Goal: Navigation & Orientation: Find specific page/section

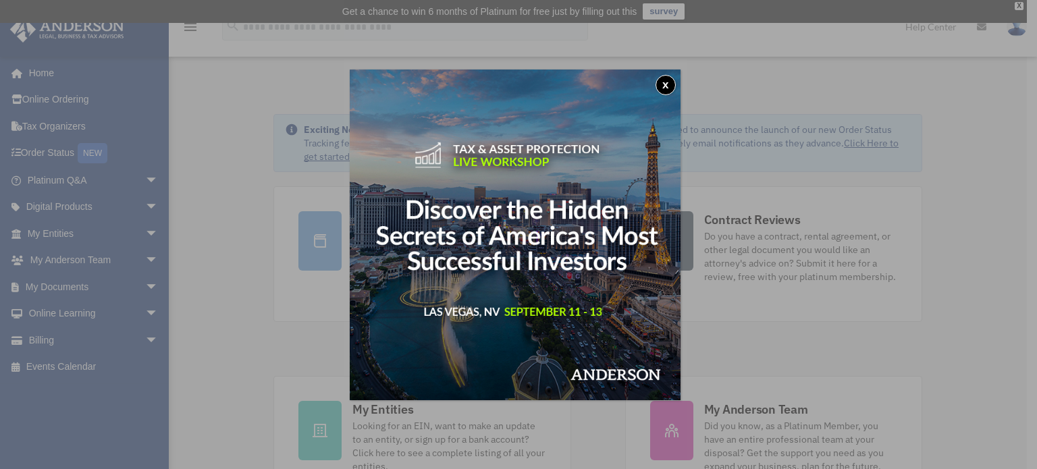
click at [670, 75] on button "x" at bounding box center [666, 85] width 20 height 20
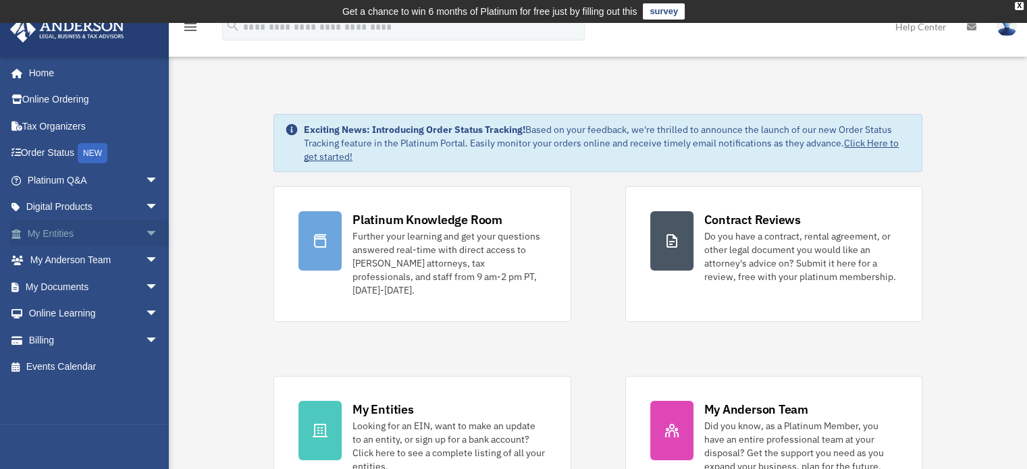
click at [119, 232] on link "My Entities arrow_drop_down" at bounding box center [93, 233] width 169 height 27
click at [146, 238] on span "arrow_drop_down" at bounding box center [158, 234] width 27 height 28
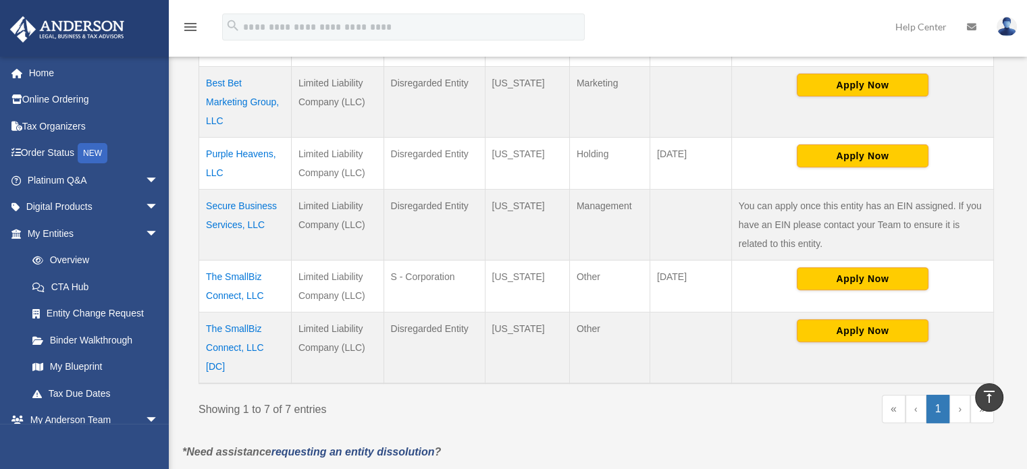
scroll to position [480, 0]
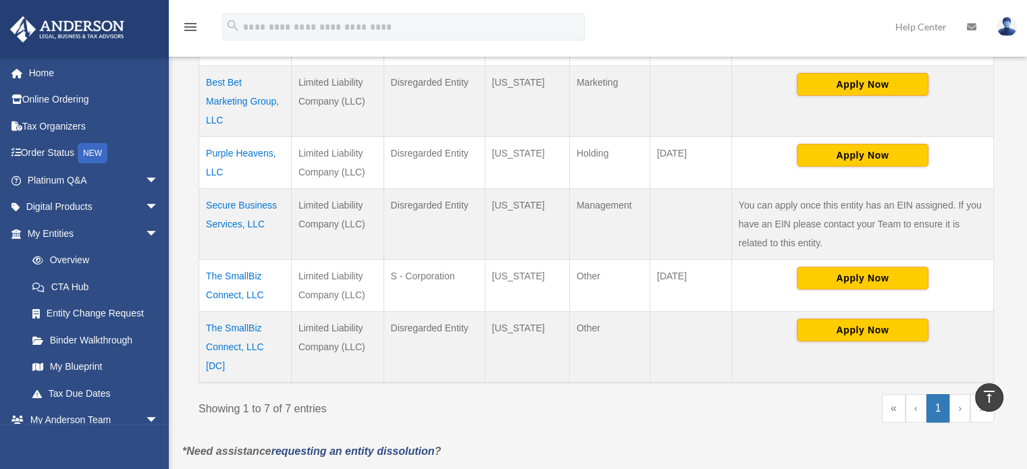
click at [243, 314] on td "The SmallBiz Connect, LLC [DC]" at bounding box center [245, 347] width 92 height 72
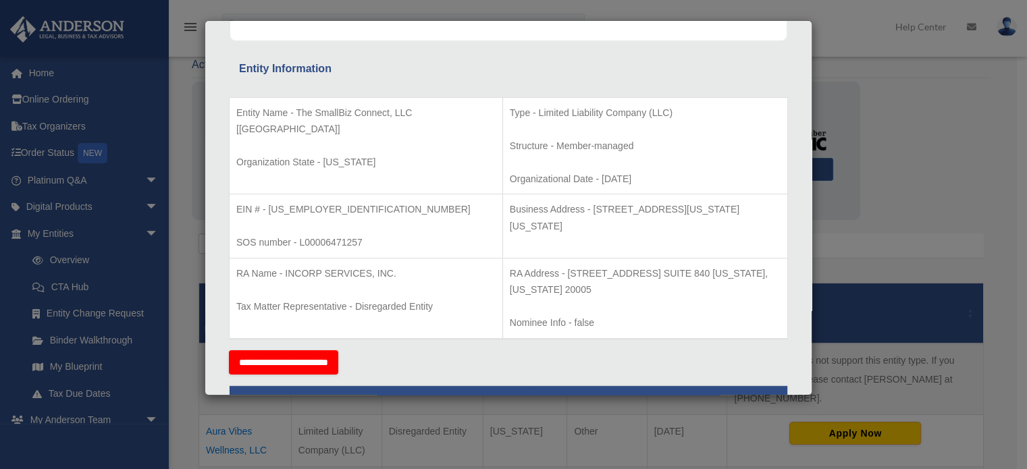
scroll to position [0, 0]
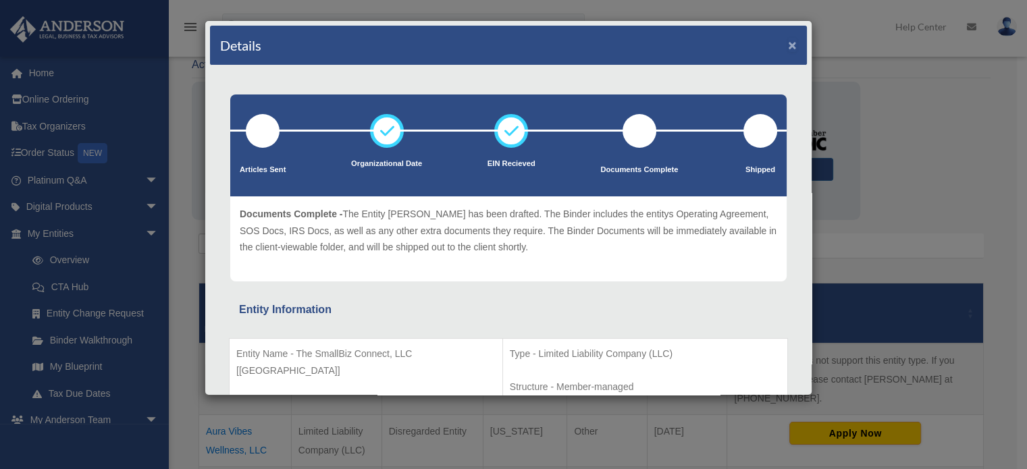
click at [788, 46] on button "×" at bounding box center [792, 45] width 9 height 14
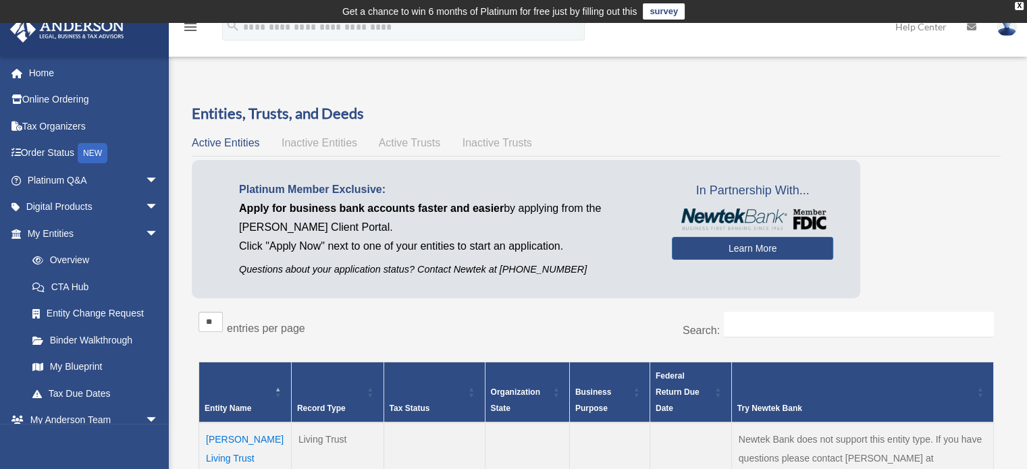
click at [429, 144] on span "Active Trusts" at bounding box center [410, 142] width 62 height 11
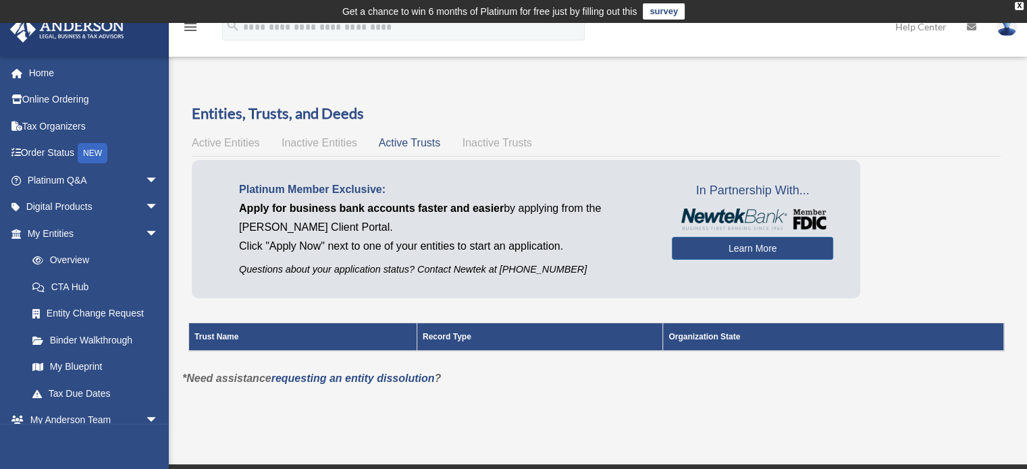
click at [504, 143] on span "Inactive Trusts" at bounding box center [497, 142] width 70 height 11
click at [108, 321] on link "Entity Change Request" at bounding box center [99, 313] width 160 height 27
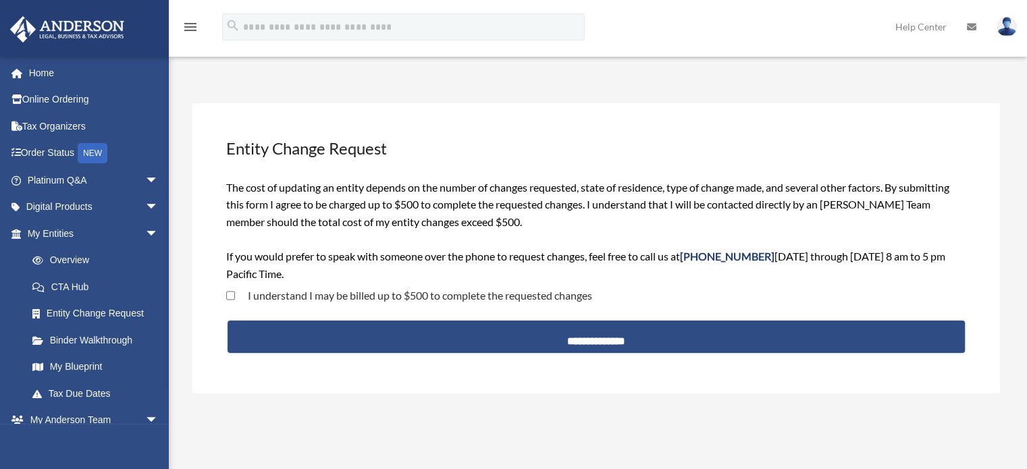
scroll to position [28, 0]
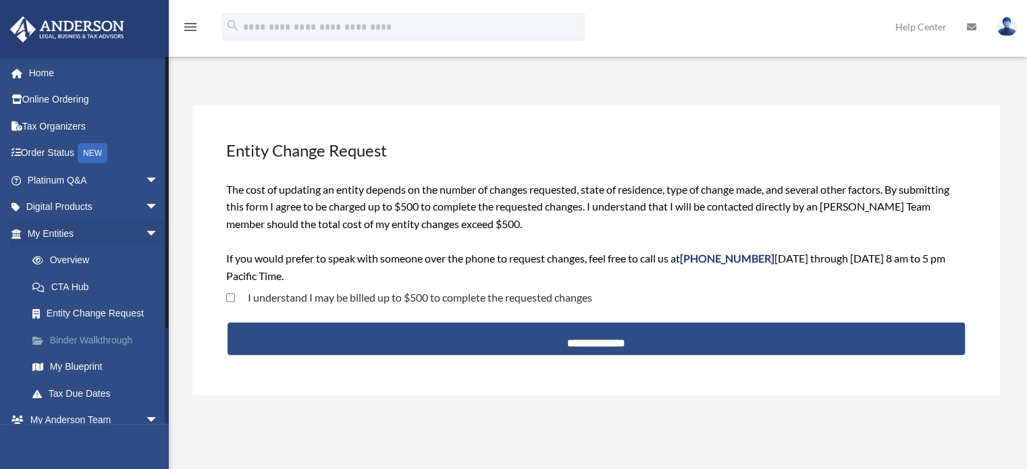
click at [78, 338] on link "Binder Walkthrough" at bounding box center [99, 340] width 160 height 27
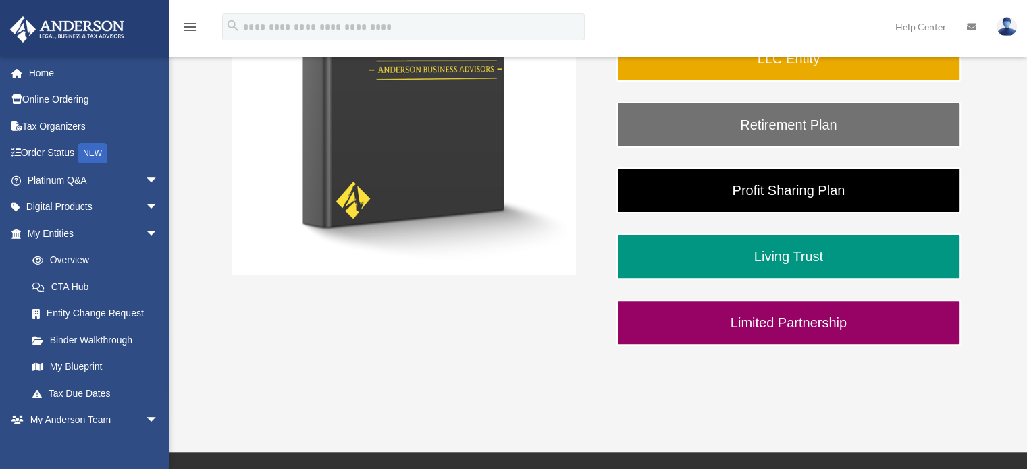
scroll to position [456, 0]
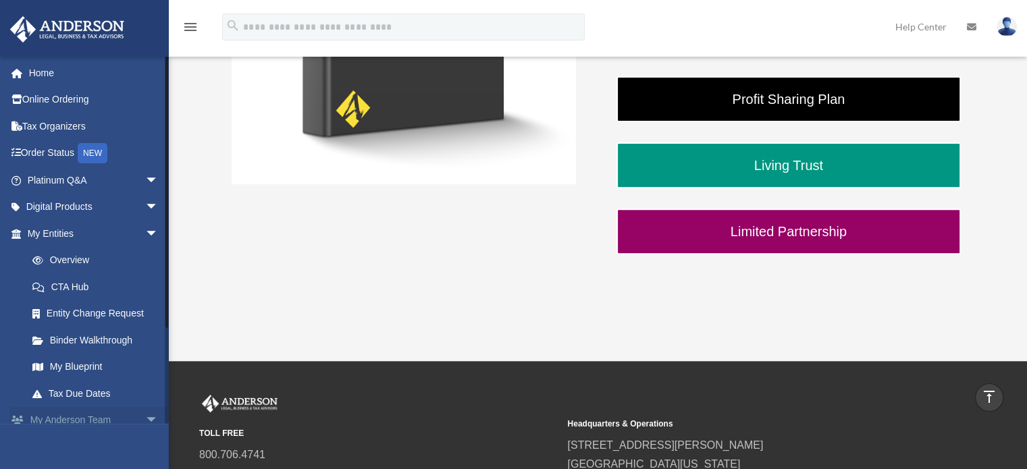
click at [146, 420] on span "arrow_drop_down" at bounding box center [158, 421] width 27 height 28
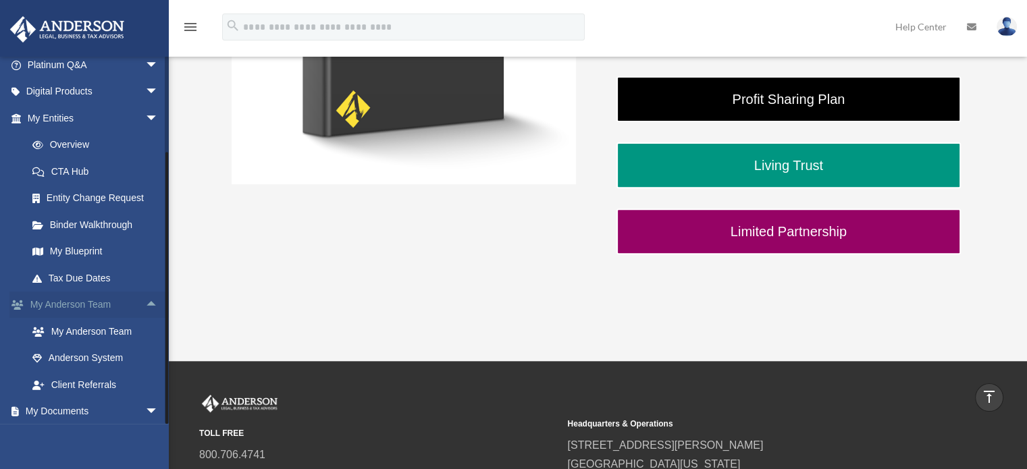
scroll to position [199, 0]
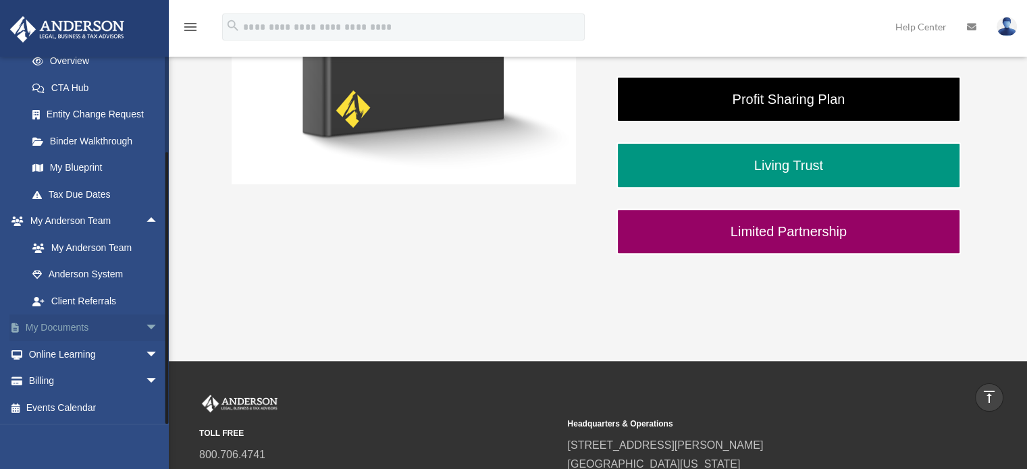
click at [145, 333] on span "arrow_drop_down" at bounding box center [158, 329] width 27 height 28
click at [99, 386] on link "Meeting Minutes" at bounding box center [99, 381] width 160 height 27
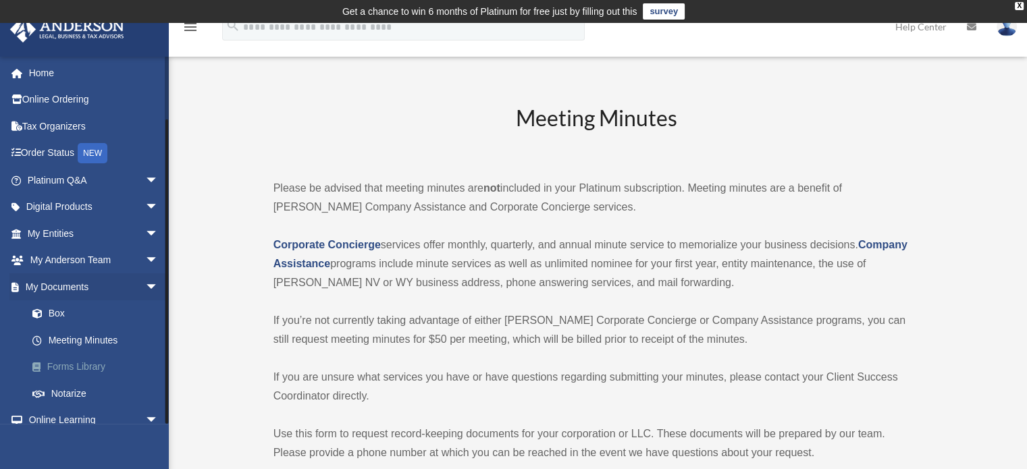
scroll to position [65, 0]
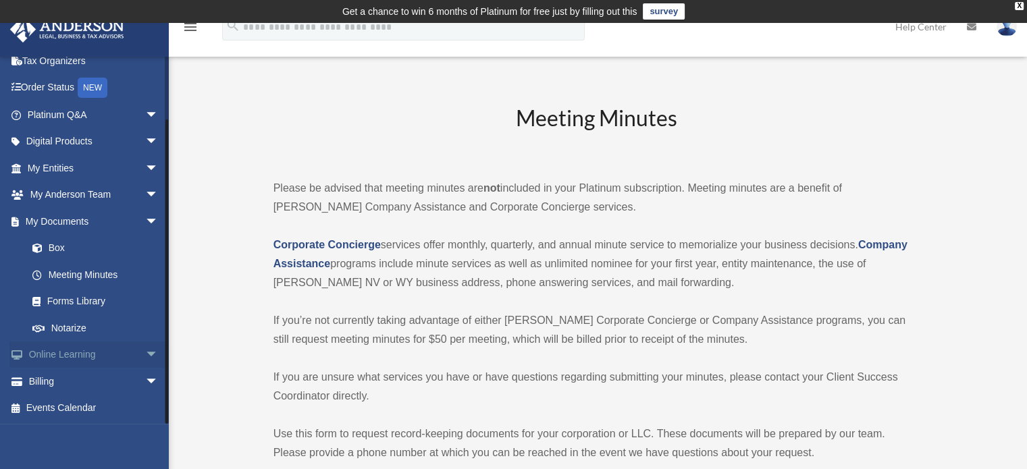
click at [145, 354] on span "arrow_drop_down" at bounding box center [158, 356] width 27 height 28
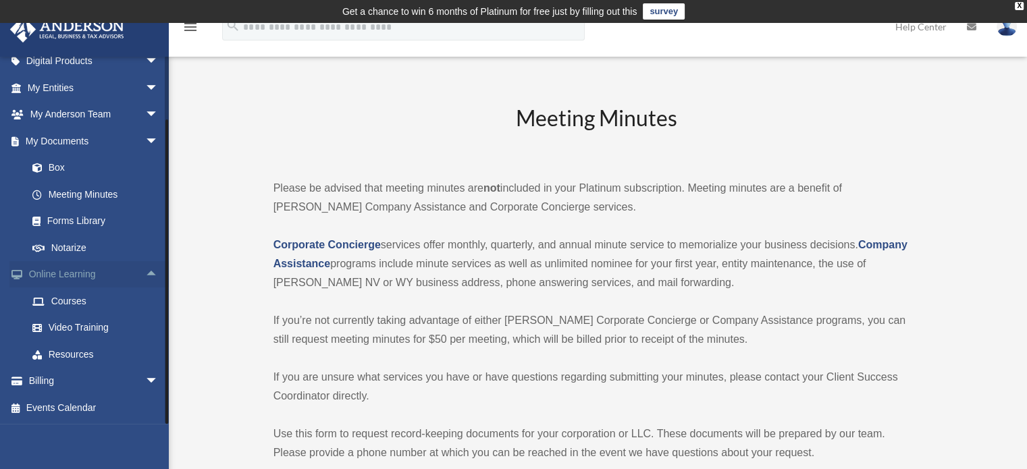
scroll to position [0, 0]
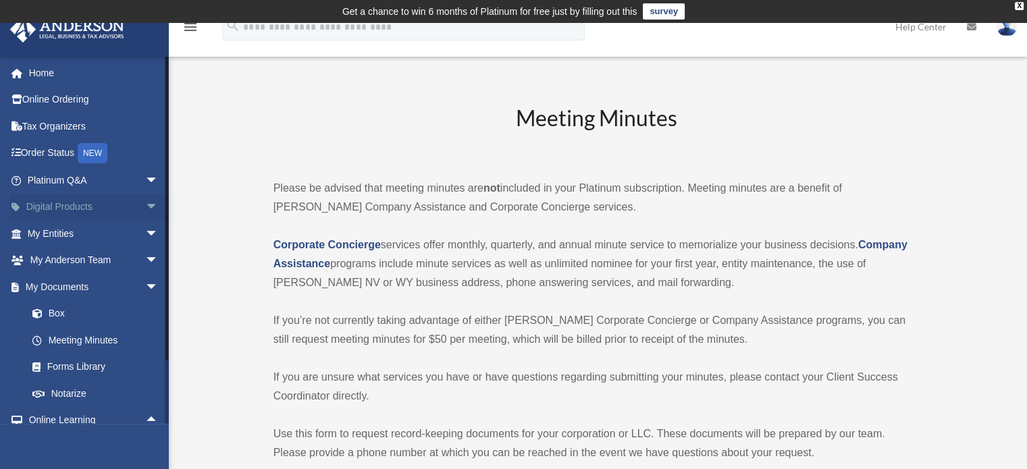
click at [145, 205] on span "arrow_drop_down" at bounding box center [158, 208] width 27 height 28
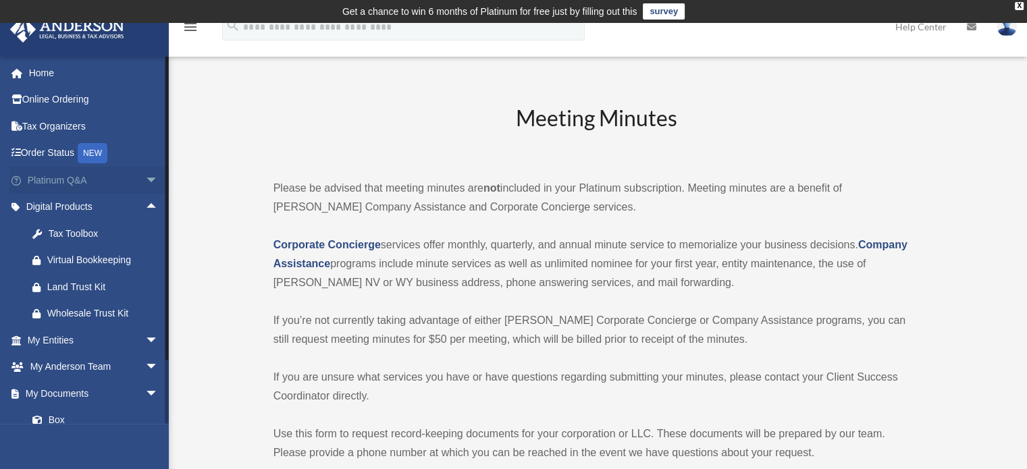
click at [145, 182] on span "arrow_drop_down" at bounding box center [158, 181] width 27 height 28
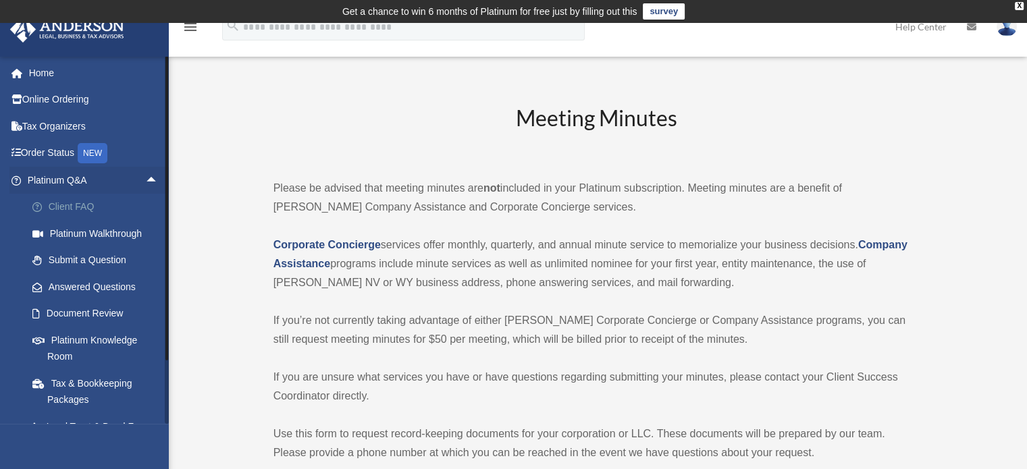
click at [129, 194] on link "Client FAQ" at bounding box center [99, 207] width 160 height 27
click at [145, 186] on span "arrow_drop_up" at bounding box center [158, 181] width 27 height 28
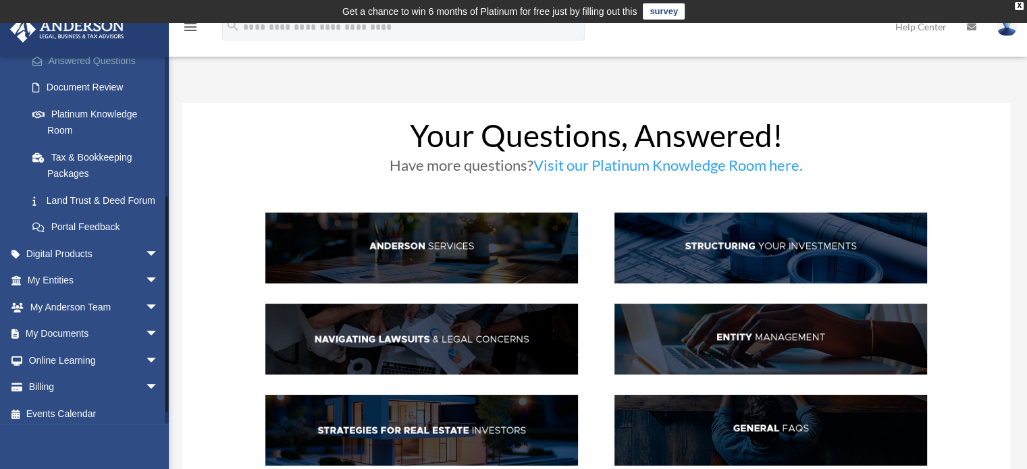
scroll to position [231, 0]
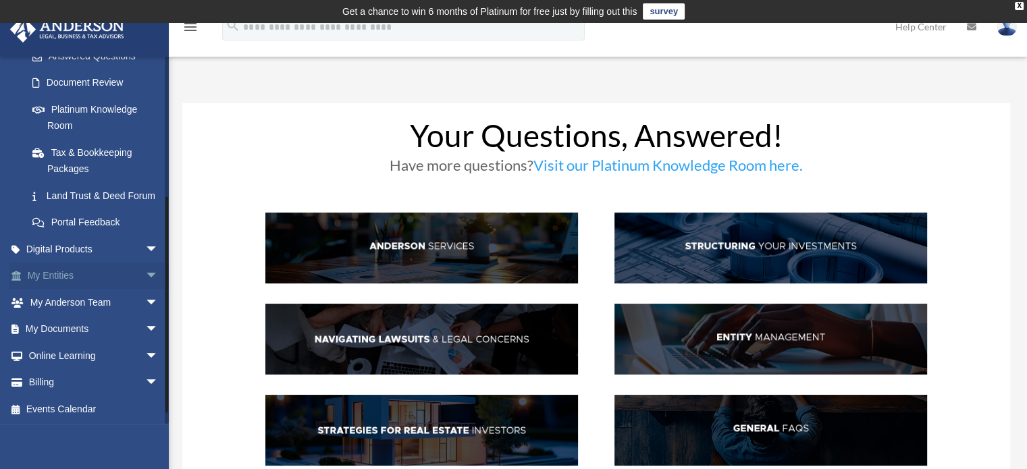
click at [51, 288] on link "My Entities arrow_drop_down" at bounding box center [93, 276] width 169 height 27
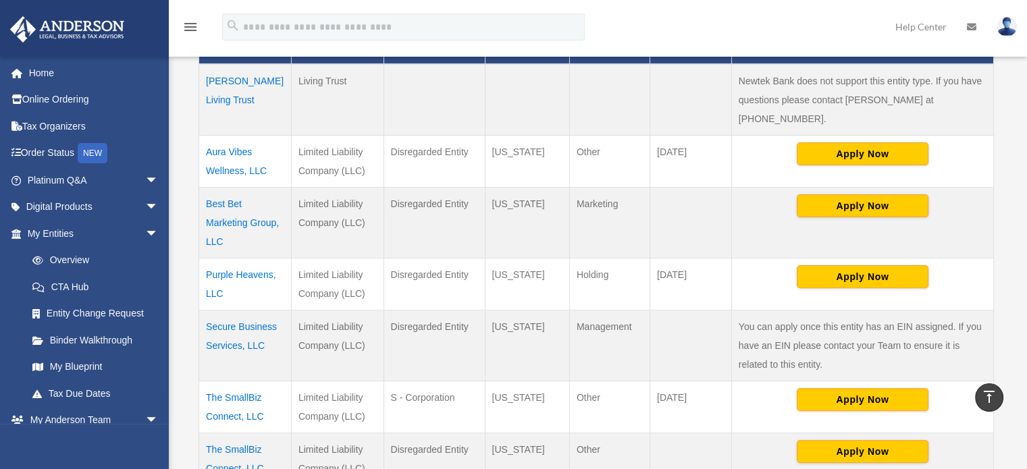
scroll to position [358, 0]
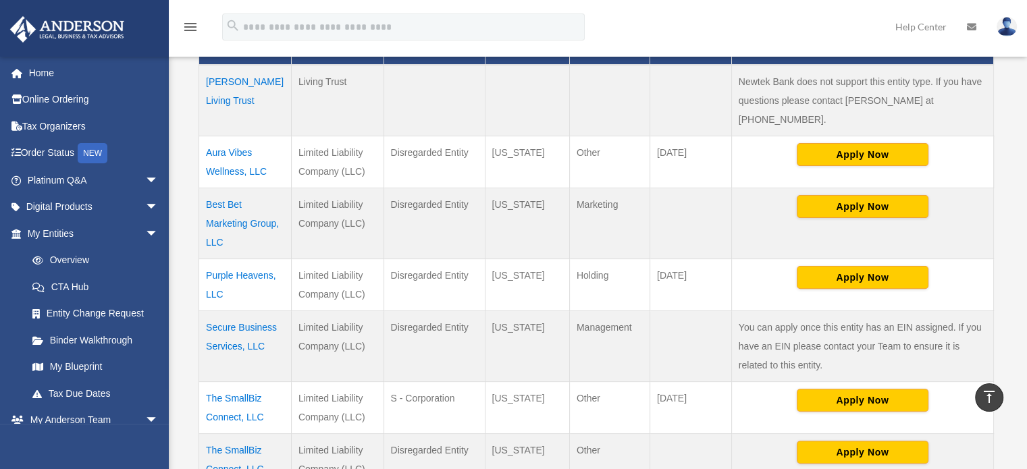
click at [224, 136] on td "Aura Vibes Wellness, LLC" at bounding box center [245, 162] width 92 height 52
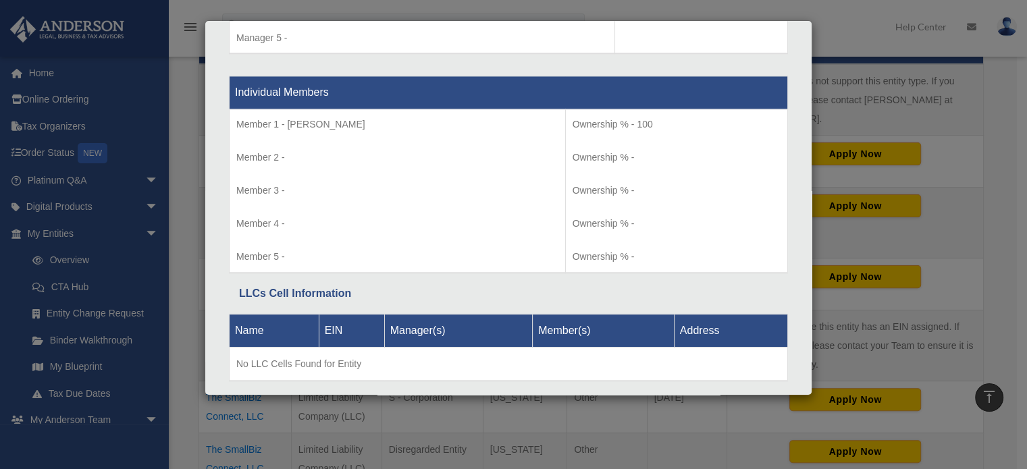
scroll to position [1441, 0]
